Goal: Navigation & Orientation: Understand site structure

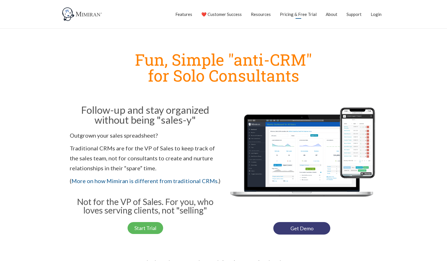
click at [300, 13] on link "Pricing & Free Trial" at bounding box center [298, 14] width 37 height 14
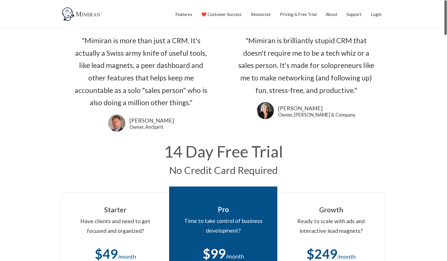
scroll to position [0, 0]
click at [361, 102] on div ""Mimiran is brilliantly stupid CRM that doesn't require me to be a tech whiz or…" at bounding box center [306, 76] width 142 height 85
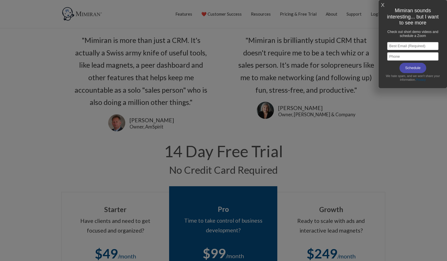
click at [360, 117] on div at bounding box center [223, 130] width 447 height 261
click at [383, 5] on link "X" at bounding box center [382, 5] width 3 height 9
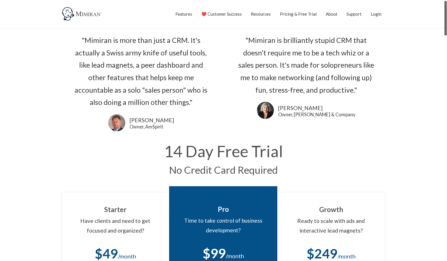
scroll to position [0, 0]
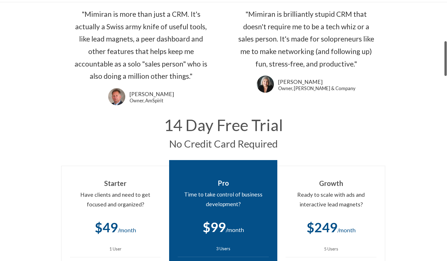
drag, startPoint x: 443, startPoint y: 11, endPoint x: 440, endPoint y: 55, distance: 43.3
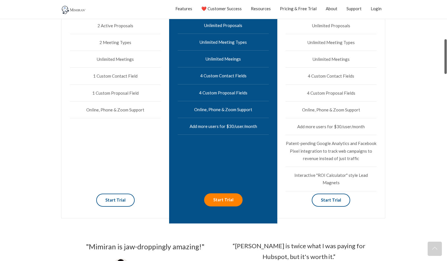
scroll to position [303, 0]
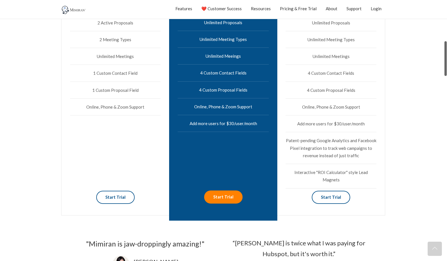
drag, startPoint x: 444, startPoint y: 27, endPoint x: 444, endPoint y: 37, distance: 10.2
click at [444, 35] on div at bounding box center [444, 130] width 3 height 261
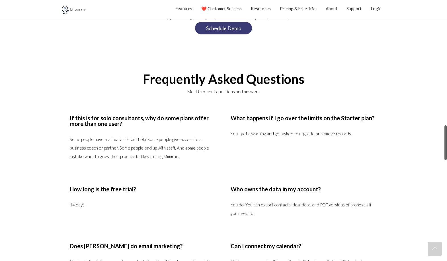
scroll to position [927, 0]
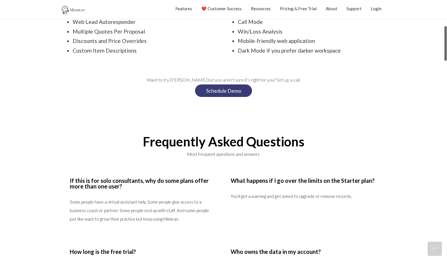
drag, startPoint x: 444, startPoint y: 49, endPoint x: 434, endPoint y: 34, distance: 18.4
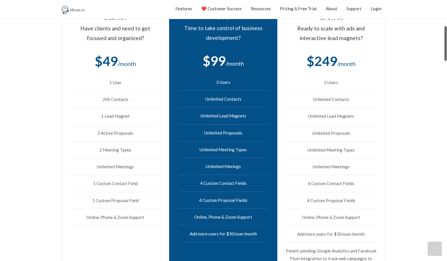
scroll to position [192, 0]
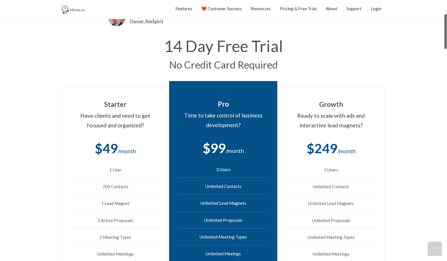
drag, startPoint x: 444, startPoint y: 48, endPoint x: 445, endPoint y: 36, distance: 12.0
click at [445, 36] on div at bounding box center [445, 31] width 3 height 35
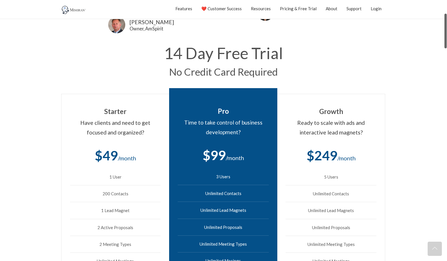
scroll to position [99, 0]
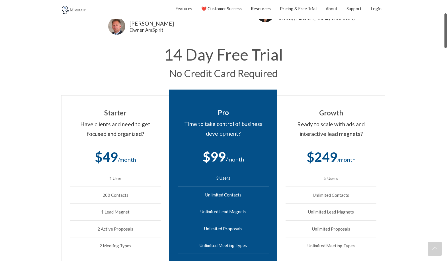
drag, startPoint x: 445, startPoint y: 43, endPoint x: 431, endPoint y: 42, distance: 14.5
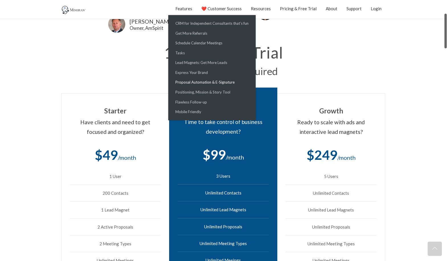
click at [200, 80] on link "Proposal Automation & E-Signature" at bounding box center [212, 82] width 84 height 10
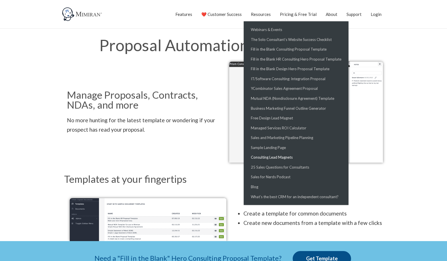
click at [264, 156] on link "Consulting Lead Magnets" at bounding box center [296, 157] width 102 height 10
